Goal: Information Seeking & Learning: Find specific fact

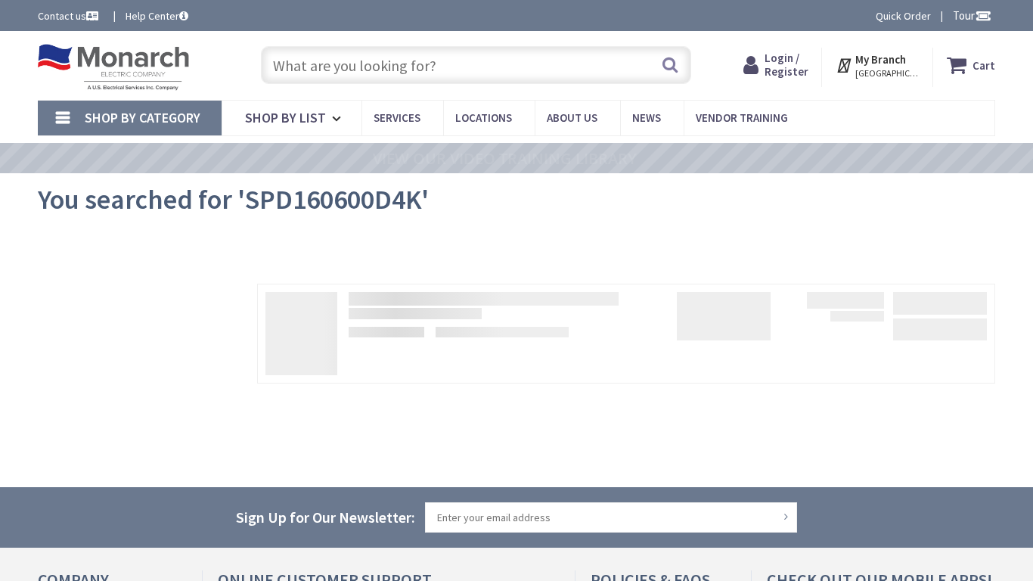
type input "[STREET_ADDRESS]"
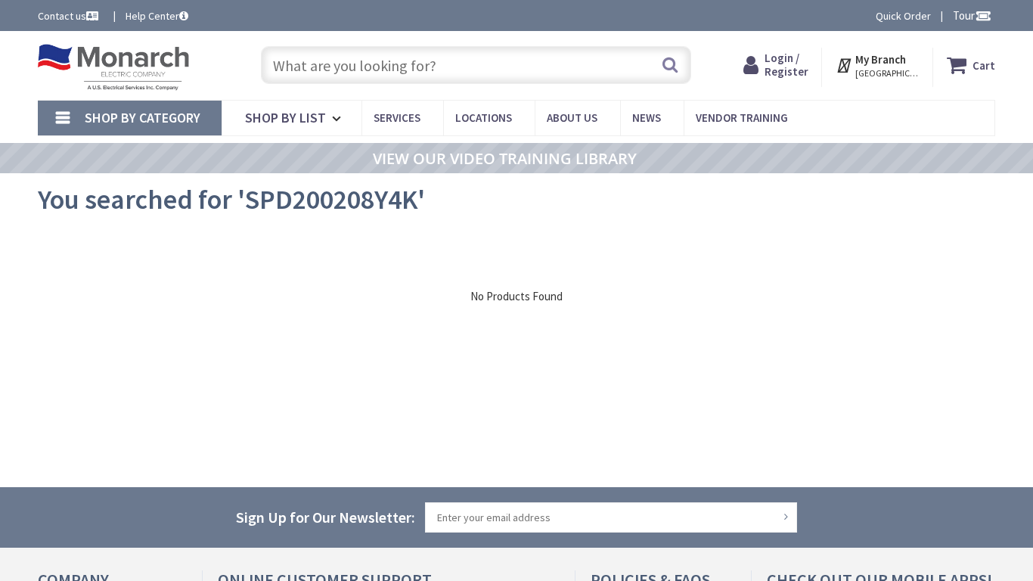
type input "[STREET_ADDRESS]"
